Goal: Transaction & Acquisition: Purchase product/service

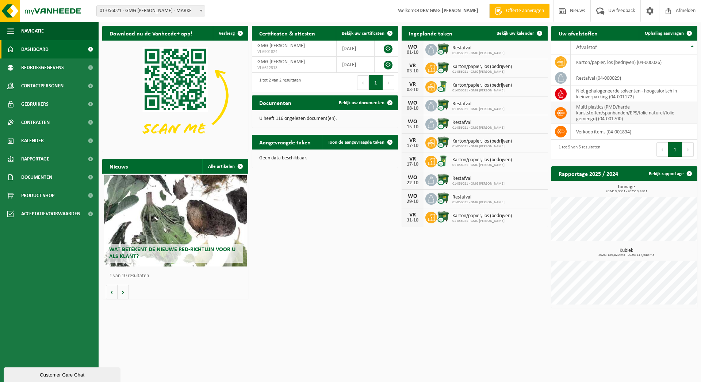
click at [619, 107] on td "multi plastics (PMD/harde kunststoffen/spanbanden/EPS/folie naturel/folie gemen…" at bounding box center [634, 113] width 127 height 22
click at [568, 112] on td at bounding box center [560, 113] width 19 height 22
drag, startPoint x: 43, startPoint y: 192, endPoint x: 47, endPoint y: 194, distance: 3.9
click at [44, 192] on span "Product Shop" at bounding box center [37, 195] width 33 height 18
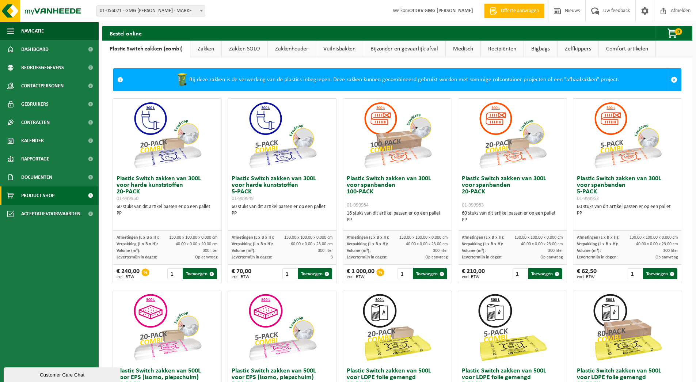
click at [246, 47] on link "Zakken SOLO" at bounding box center [245, 49] width 46 height 17
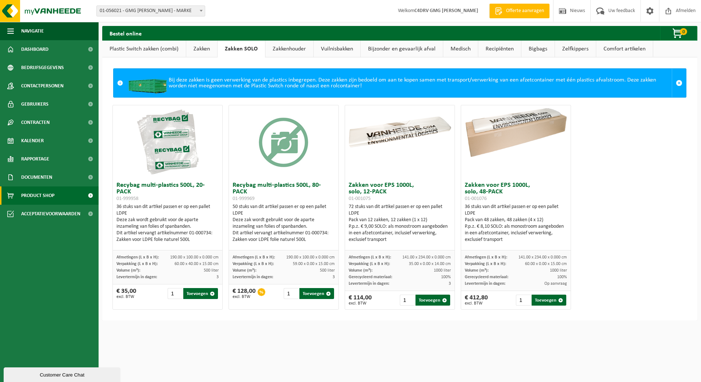
drag, startPoint x: 154, startPoint y: 49, endPoint x: 256, endPoint y: 80, distance: 106.4
click at [154, 49] on link "Plastic Switch zakken (combi)" at bounding box center [144, 49] width 84 height 17
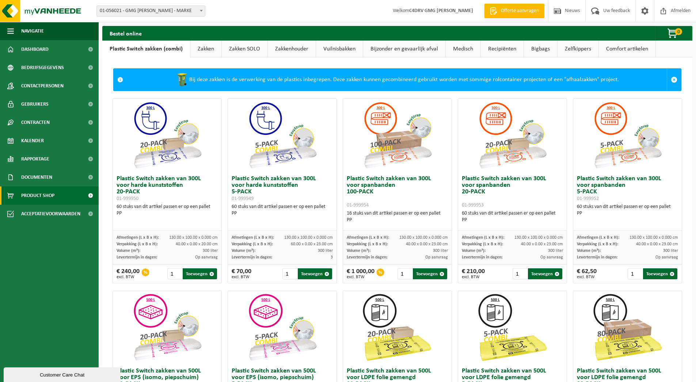
click at [251, 48] on link "Zakken SOLO" at bounding box center [245, 49] width 46 height 17
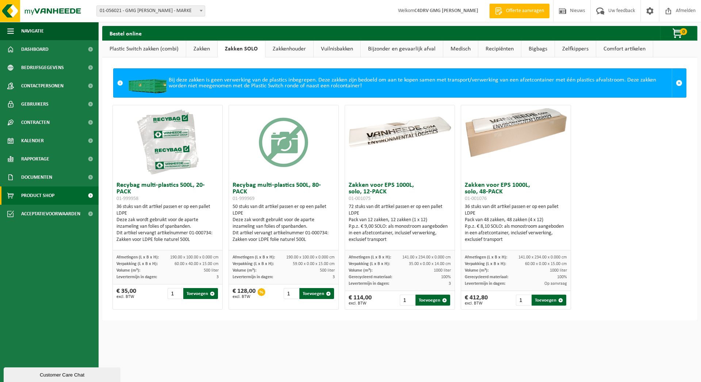
click at [148, 50] on link "Plastic Switch zakken (combi)" at bounding box center [144, 49] width 84 height 17
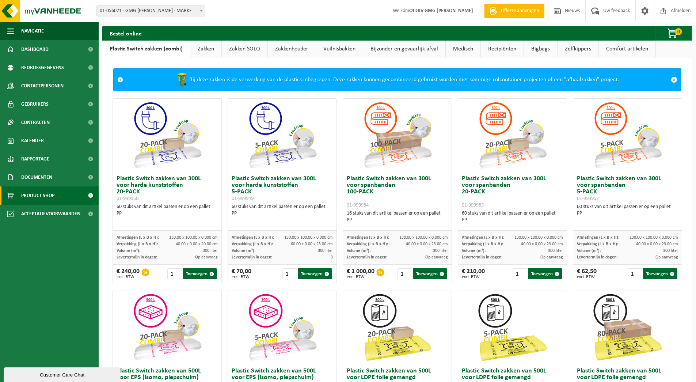
click at [250, 51] on link "Zakken SOLO" at bounding box center [245, 49] width 46 height 17
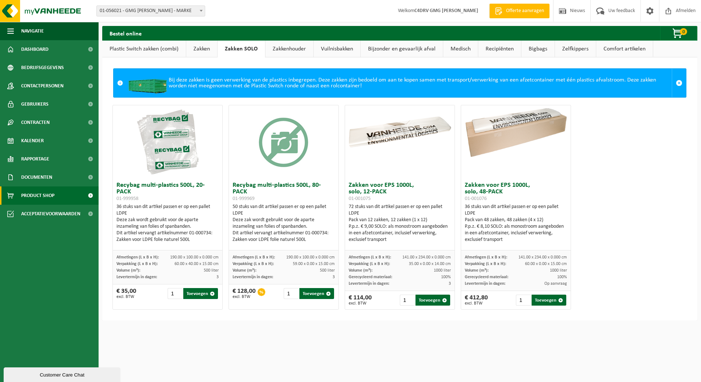
click at [148, 46] on link "Plastic Switch zakken (combi)" at bounding box center [144, 49] width 84 height 17
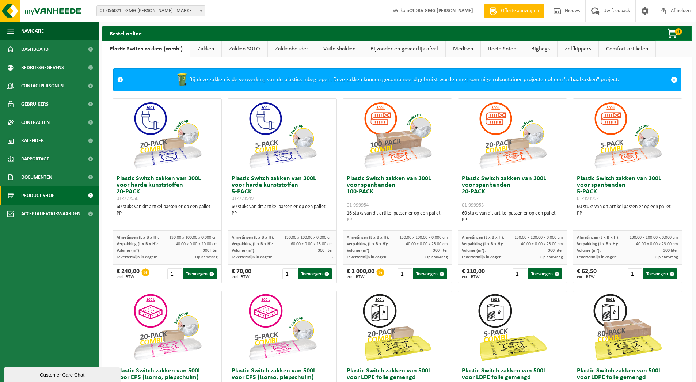
click at [249, 47] on link "Zakken SOLO" at bounding box center [245, 49] width 46 height 17
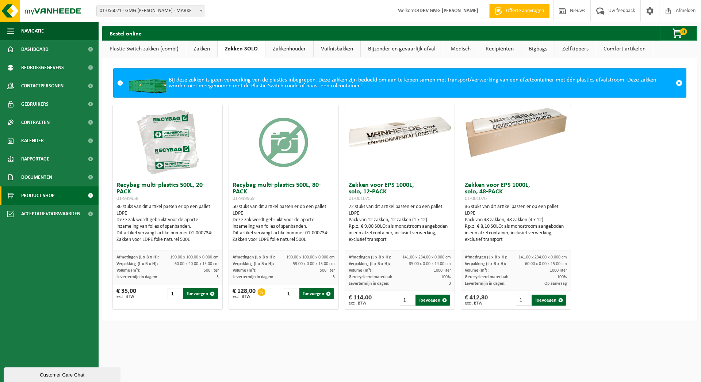
drag, startPoint x: 159, startPoint y: 47, endPoint x: 172, endPoint y: 49, distance: 12.5
click at [159, 47] on link "Plastic Switch zakken (combi)" at bounding box center [144, 49] width 84 height 17
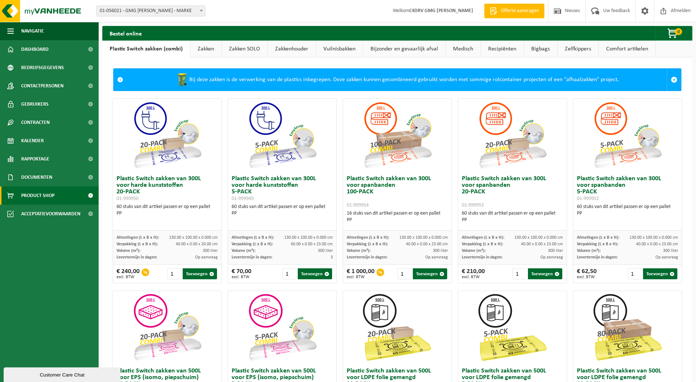
click at [250, 48] on link "Zakken SOLO" at bounding box center [245, 49] width 46 height 17
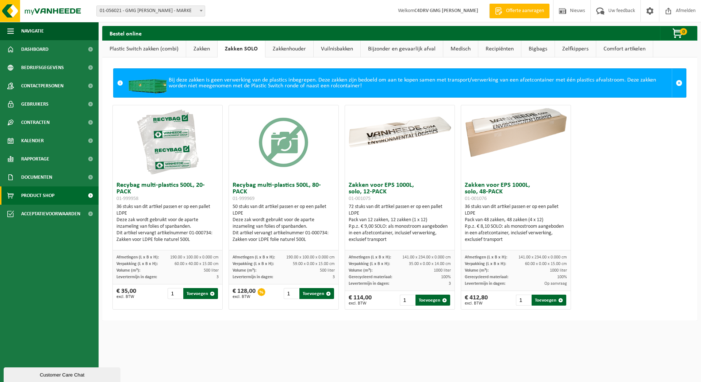
click at [171, 51] on link "Plastic Switch zakken (combi)" at bounding box center [144, 49] width 84 height 17
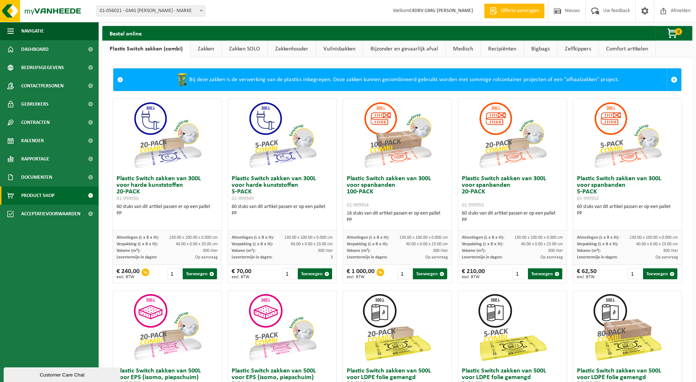
click at [241, 48] on link "Zakken SOLO" at bounding box center [245, 49] width 46 height 17
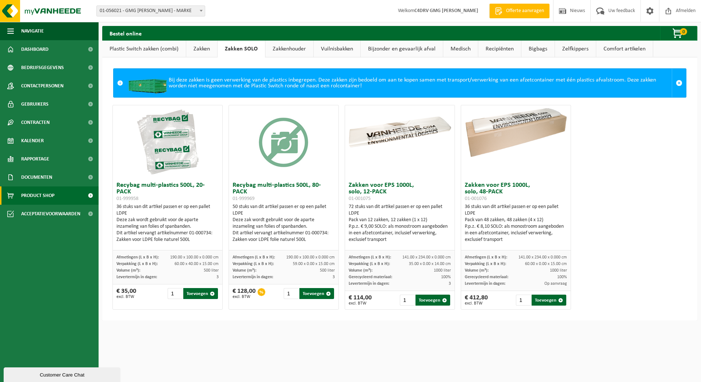
click at [151, 48] on link "Plastic Switch zakken (combi)" at bounding box center [144, 49] width 84 height 17
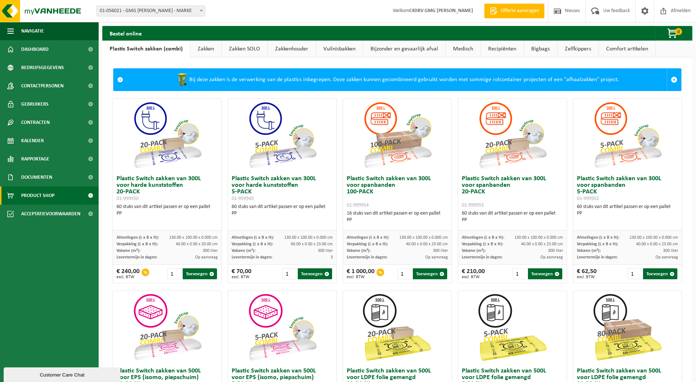
click at [241, 46] on link "Zakken SOLO" at bounding box center [245, 49] width 46 height 17
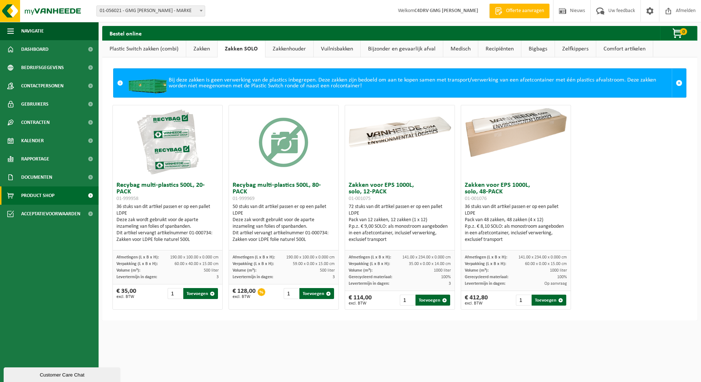
drag, startPoint x: 175, startPoint y: 49, endPoint x: 186, endPoint y: 48, distance: 11.0
click at [175, 49] on link "Plastic Switch zakken (combi)" at bounding box center [144, 49] width 84 height 17
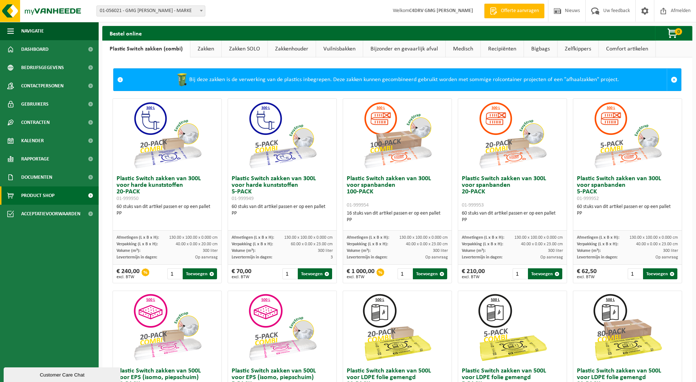
drag, startPoint x: 208, startPoint y: 47, endPoint x: 180, endPoint y: 48, distance: 28.5
click at [208, 47] on link "Zakken" at bounding box center [205, 49] width 31 height 17
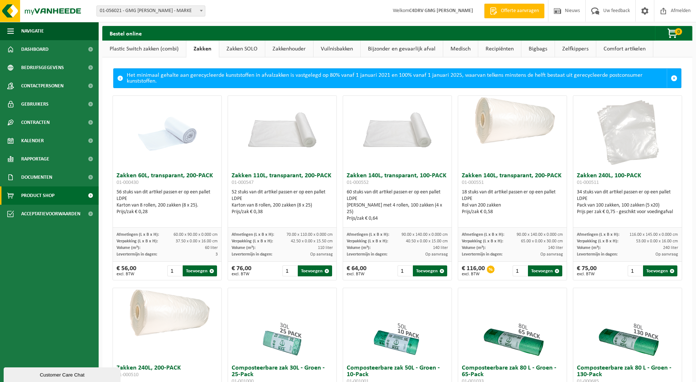
click at [264, 50] on ul "Plastic Switch zakken (combi) Zakken Zakken SOLO Zakkenhouder Vuilnisbakken Bij…" at bounding box center [397, 49] width 590 height 17
drag, startPoint x: 254, startPoint y: 49, endPoint x: 290, endPoint y: 51, distance: 35.1
click at [255, 49] on link "Zakken SOLO" at bounding box center [242, 49] width 46 height 17
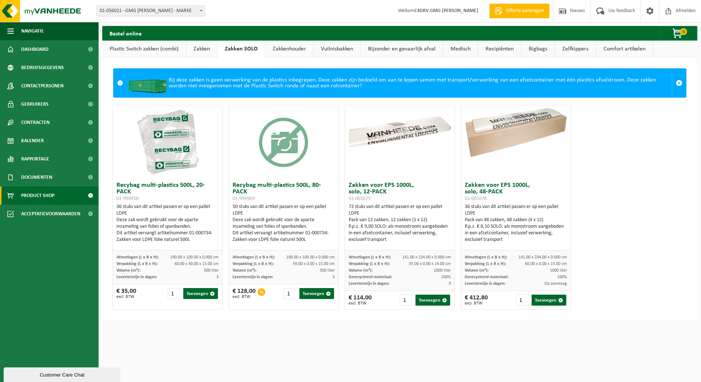
click at [290, 51] on link "Zakkenhouder" at bounding box center [289, 49] width 48 height 17
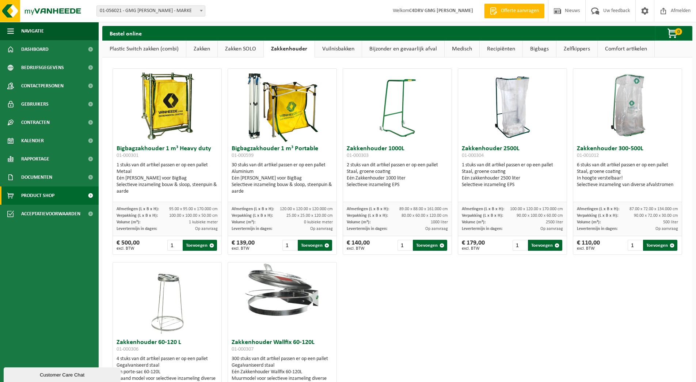
click at [340, 52] on link "Vuilnisbakken" at bounding box center [338, 49] width 47 height 17
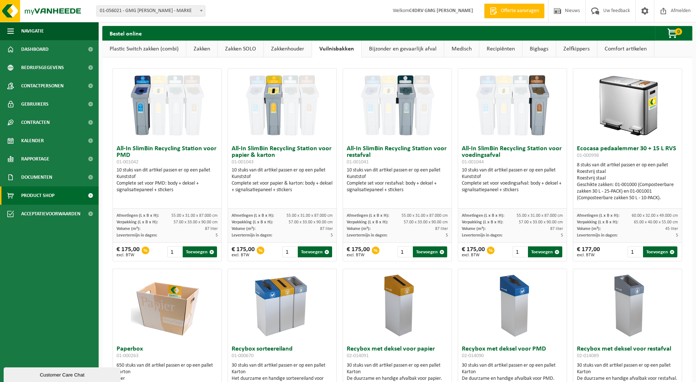
click at [151, 49] on link "Plastic Switch zakken (combi)" at bounding box center [144, 49] width 84 height 17
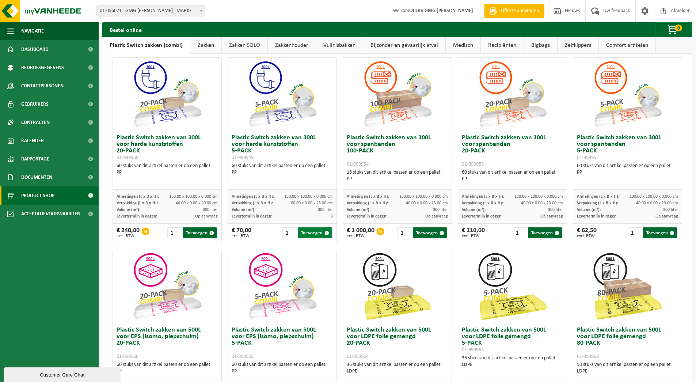
scroll to position [41, 0]
drag, startPoint x: 313, startPoint y: 234, endPoint x: 289, endPoint y: 227, distance: 25.1
click at [313, 234] on button "Toevoegen" at bounding box center [315, 232] width 34 height 11
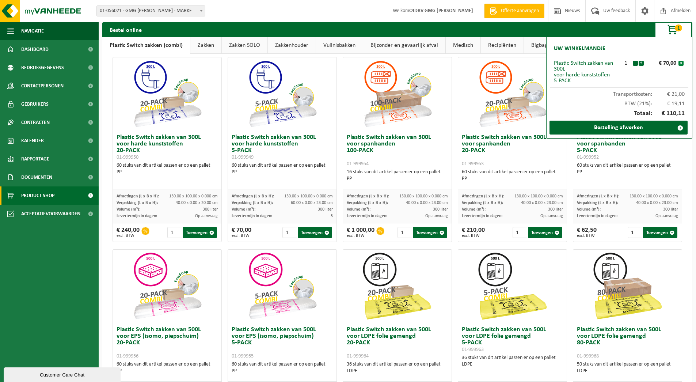
click at [681, 62] on button "x" at bounding box center [680, 63] width 5 height 5
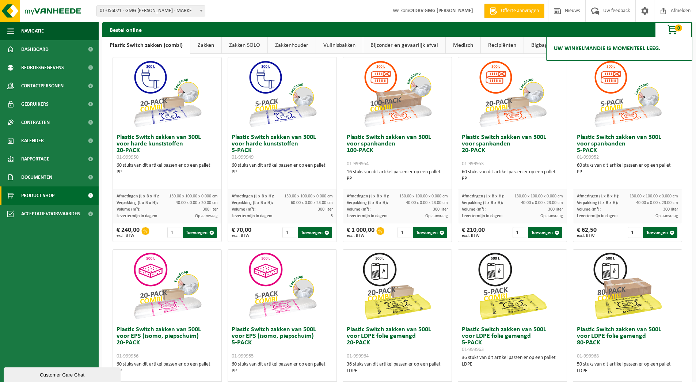
click at [584, 31] on div "Bestel online 0 Uw winkelmandje is momenteel leeg." at bounding box center [397, 29] width 590 height 15
click at [681, 104] on div "Bij deze zakken is de verwerking van de plastics inbegrepen. Deze zakken kunnen…" at bounding box center [397, 326] width 590 height 621
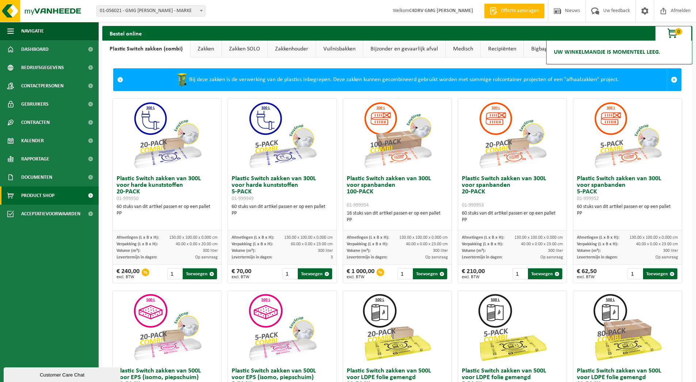
scroll to position [0, 0]
click at [401, 49] on link "Bijzonder en gevaarlijk afval" at bounding box center [404, 49] width 82 height 17
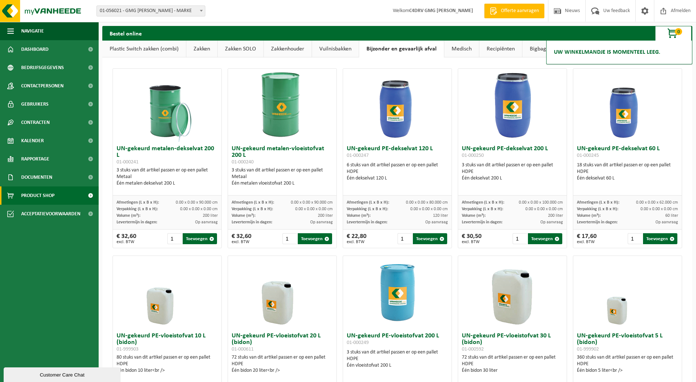
click at [333, 49] on link "Vuilnisbakken" at bounding box center [335, 49] width 47 height 17
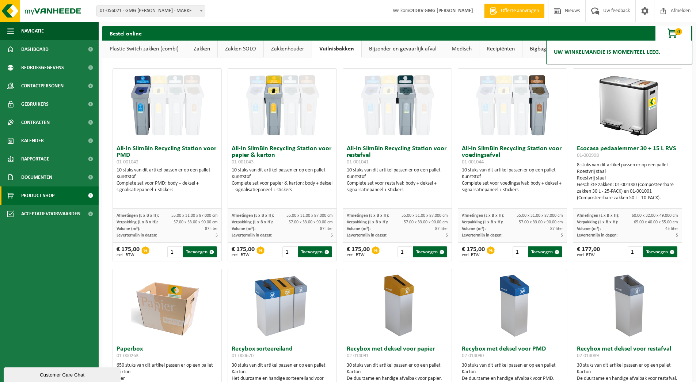
click at [406, 46] on link "Bijzonder en gevaarlijk afval" at bounding box center [402, 49] width 82 height 17
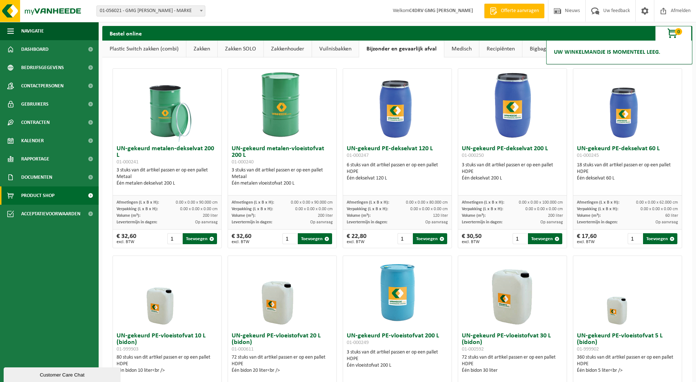
click at [467, 50] on link "Medisch" at bounding box center [461, 49] width 35 height 17
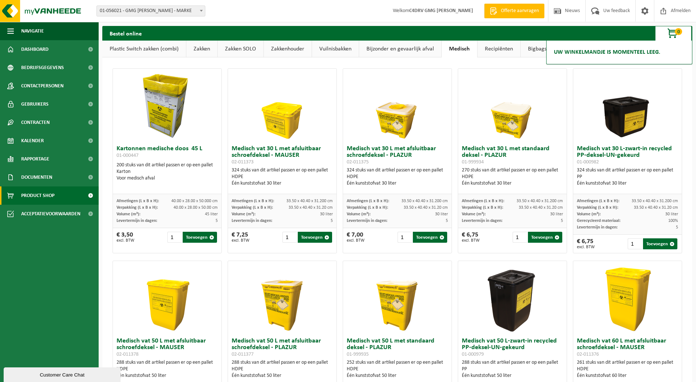
click at [498, 48] on link "Recipiënten" at bounding box center [498, 49] width 43 height 17
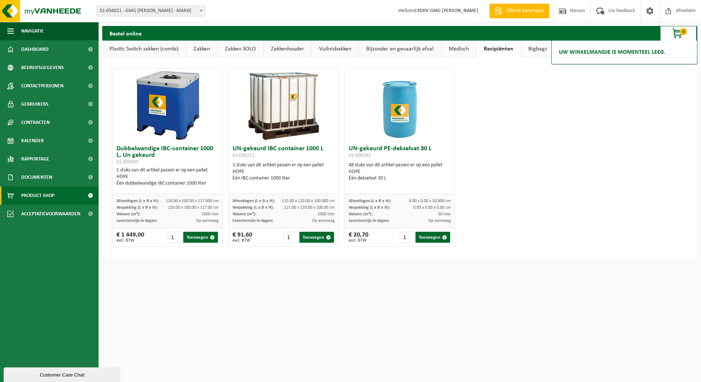
drag, startPoint x: 611, startPoint y: 85, endPoint x: 569, endPoint y: 65, distance: 46.7
click at [611, 85] on div "Dubbelwandige IBC-container 1000 L, Un gekeurd 01-000205 1 stuks van dit artike…" at bounding box center [400, 157] width 581 height 185
click at [539, 50] on link "Bigbags" at bounding box center [537, 49] width 33 height 17
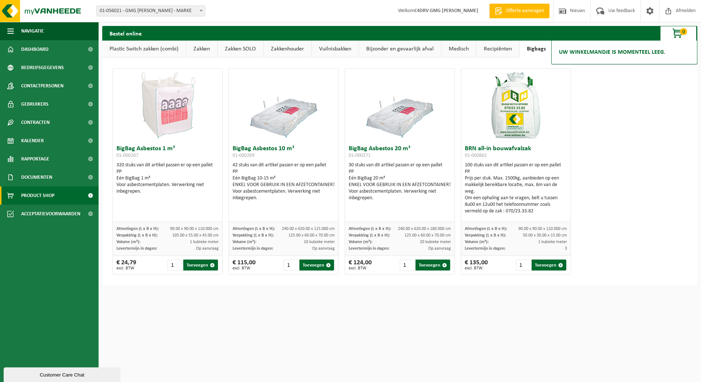
click at [244, 50] on link "Zakken SOLO" at bounding box center [241, 49] width 46 height 17
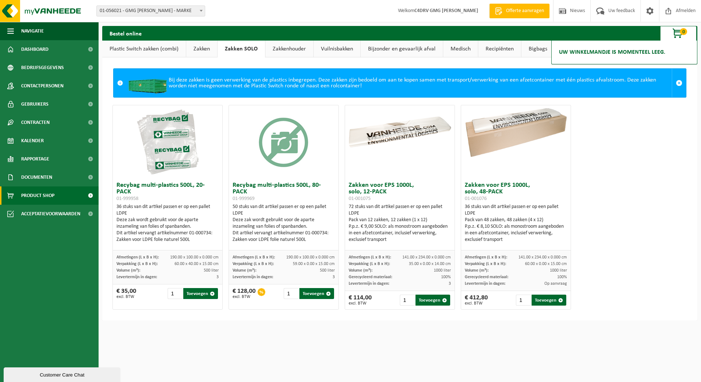
click at [200, 48] on link "Zakken" at bounding box center [201, 49] width 31 height 17
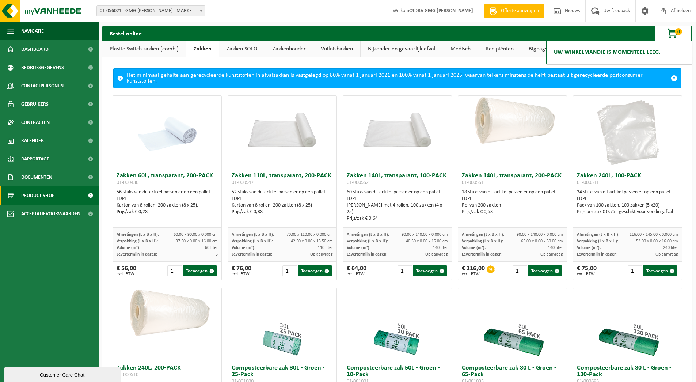
click at [138, 46] on link "Plastic Switch zakken (combi)" at bounding box center [144, 49] width 84 height 17
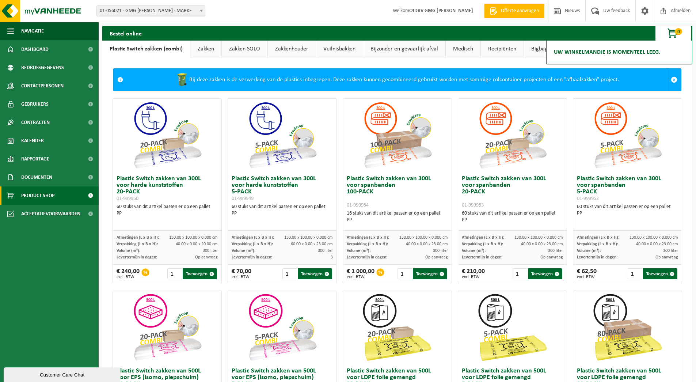
click at [239, 52] on link "Zakken SOLO" at bounding box center [245, 49] width 46 height 17
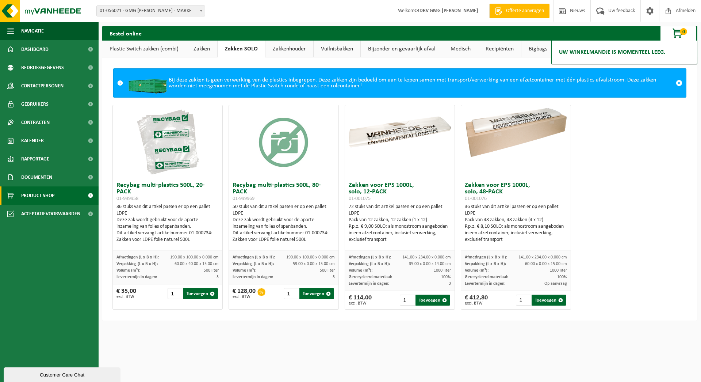
click at [204, 53] on link "Zakken" at bounding box center [201, 49] width 31 height 17
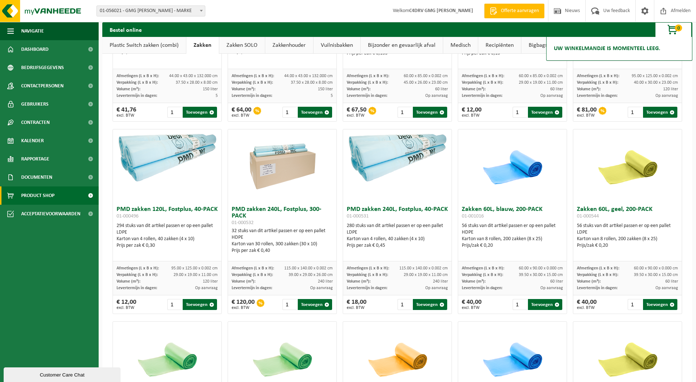
scroll to position [543, 0]
